Goal: Find specific page/section: Find specific page/section

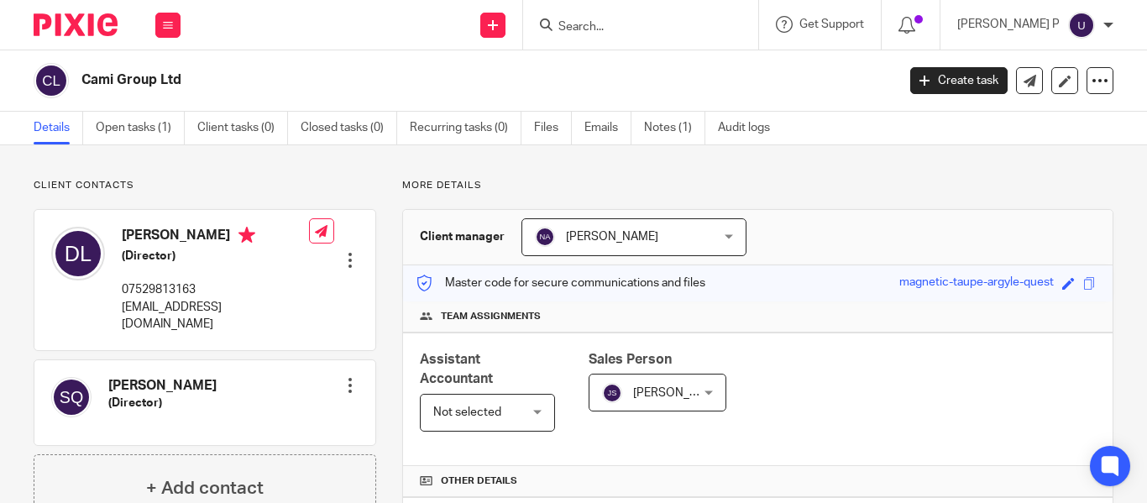
scroll to position [523, 0]
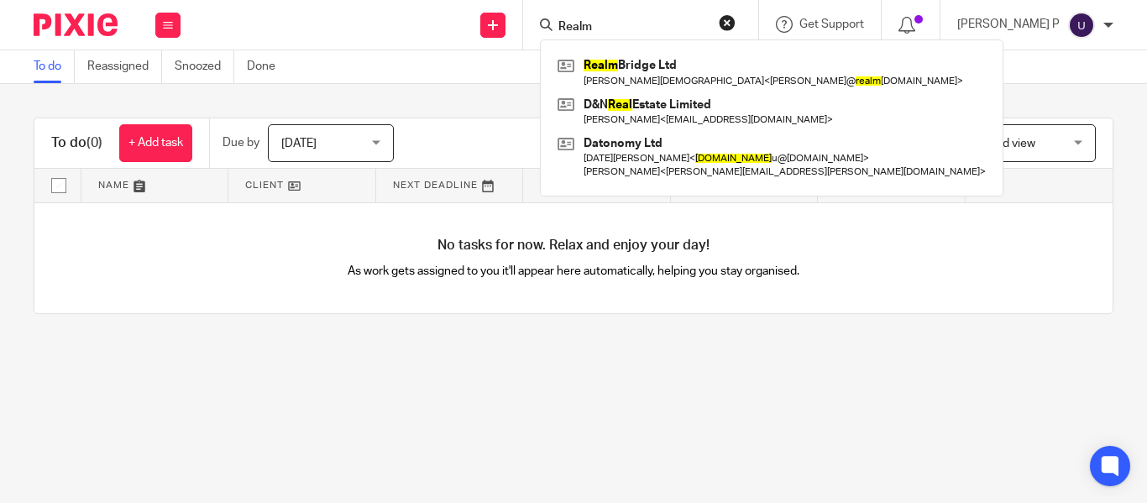
type input "Realm"
click at [704, 43] on div "Realm Bridge Ltd Marie Gay < astrid@ realm bridge.co.uk > D&N Real Estate Limit…" at bounding box center [771, 117] width 463 height 157
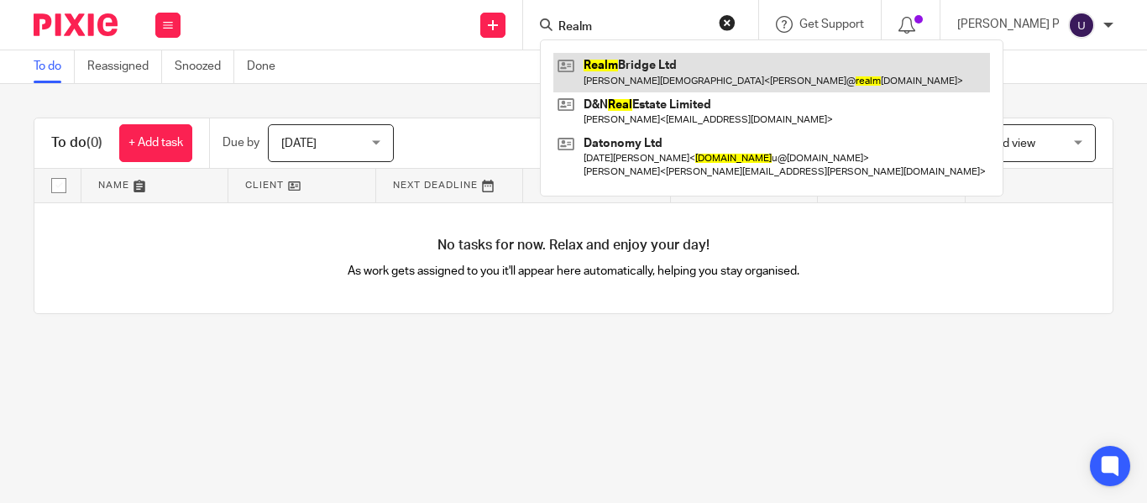
click at [701, 90] on div "Realm Bridge Ltd Marie Gay < astrid@ realm bridge.co.uk > D&N Real Estate Limit…" at bounding box center [771, 117] width 463 height 157
click at [701, 90] on link at bounding box center [771, 72] width 437 height 39
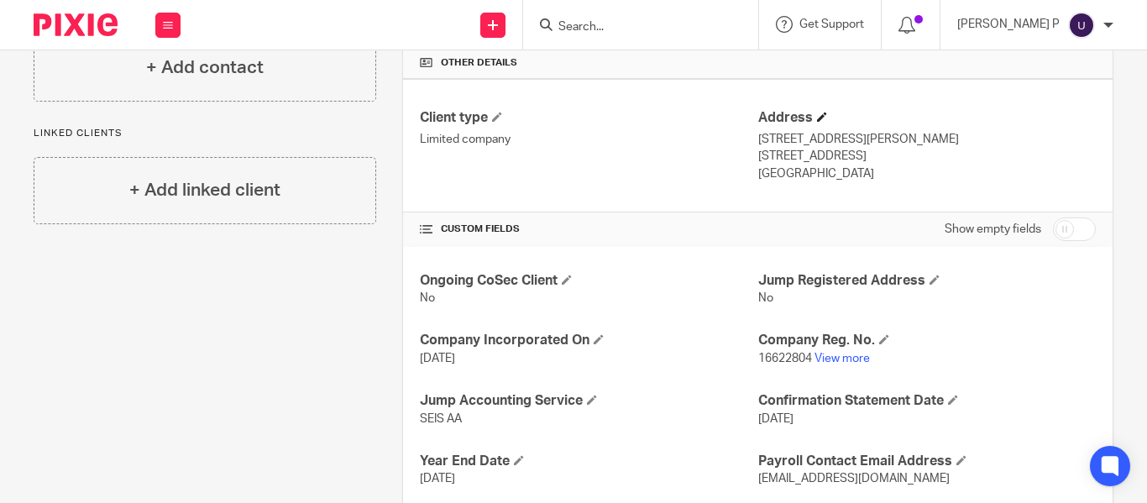
scroll to position [420, 0]
click at [826, 354] on link "View more" at bounding box center [841, 357] width 55 height 12
